Goal: Transaction & Acquisition: Book appointment/travel/reservation

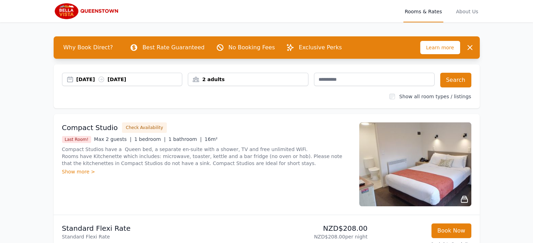
click at [71, 76] on div "[DATE] [DATE]" at bounding box center [122, 79] width 120 height 7
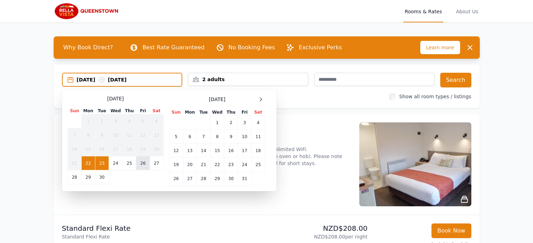
click at [139, 161] on td "26" at bounding box center [142, 163] width 13 height 14
click at [155, 162] on td "27" at bounding box center [156, 163] width 14 height 14
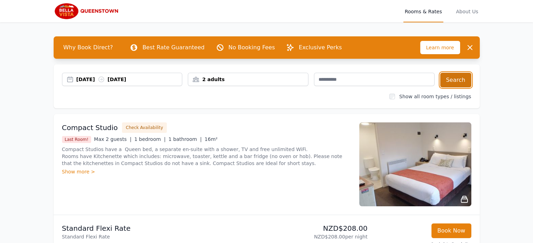
click at [461, 79] on button "Search" at bounding box center [455, 80] width 31 height 15
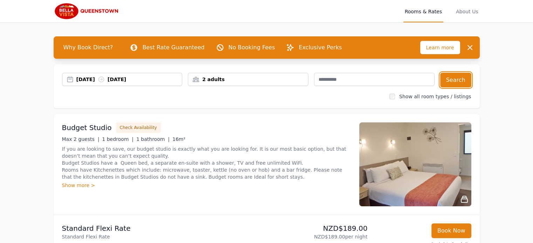
click at [201, 79] on div "2 adults" at bounding box center [248, 79] width 120 height 7
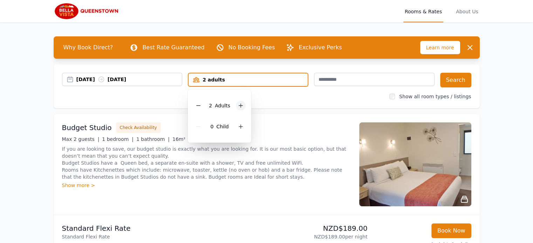
click at [240, 106] on icon at bounding box center [241, 106] width 4 height 4
click at [281, 100] on div "26 Sep 2025 27 Sep 2025 3 adults 3 Adult s 0 Child Search Show all room types /…" at bounding box center [267, 86] width 426 height 44
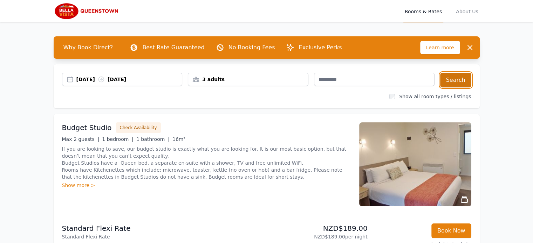
click at [455, 78] on button "Search" at bounding box center [455, 80] width 31 height 15
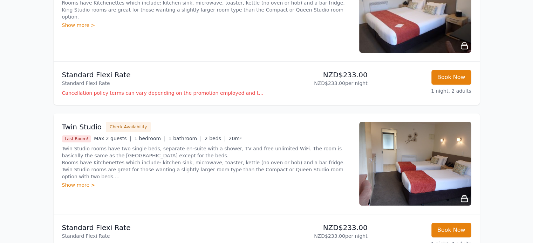
scroll to position [306, 0]
